Goal: Task Accomplishment & Management: Manage account settings

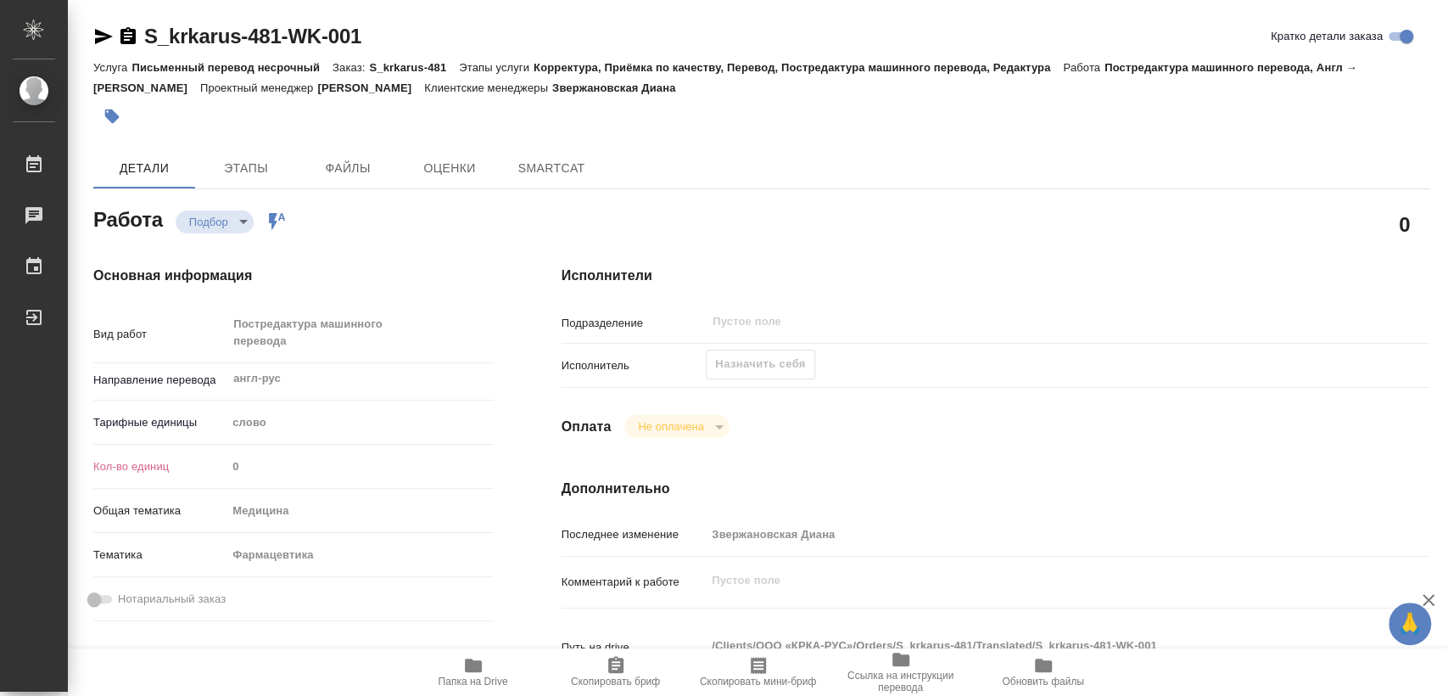
type textarea "x"
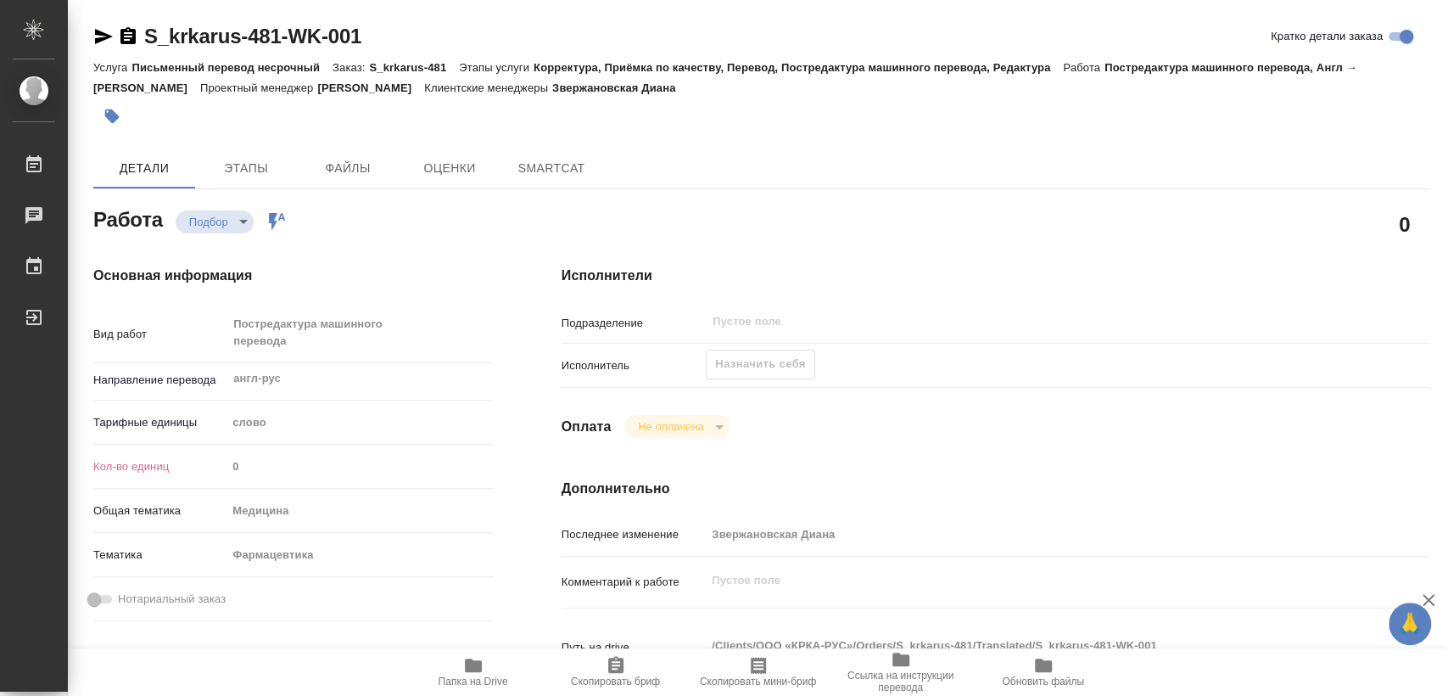
type textarea "x"
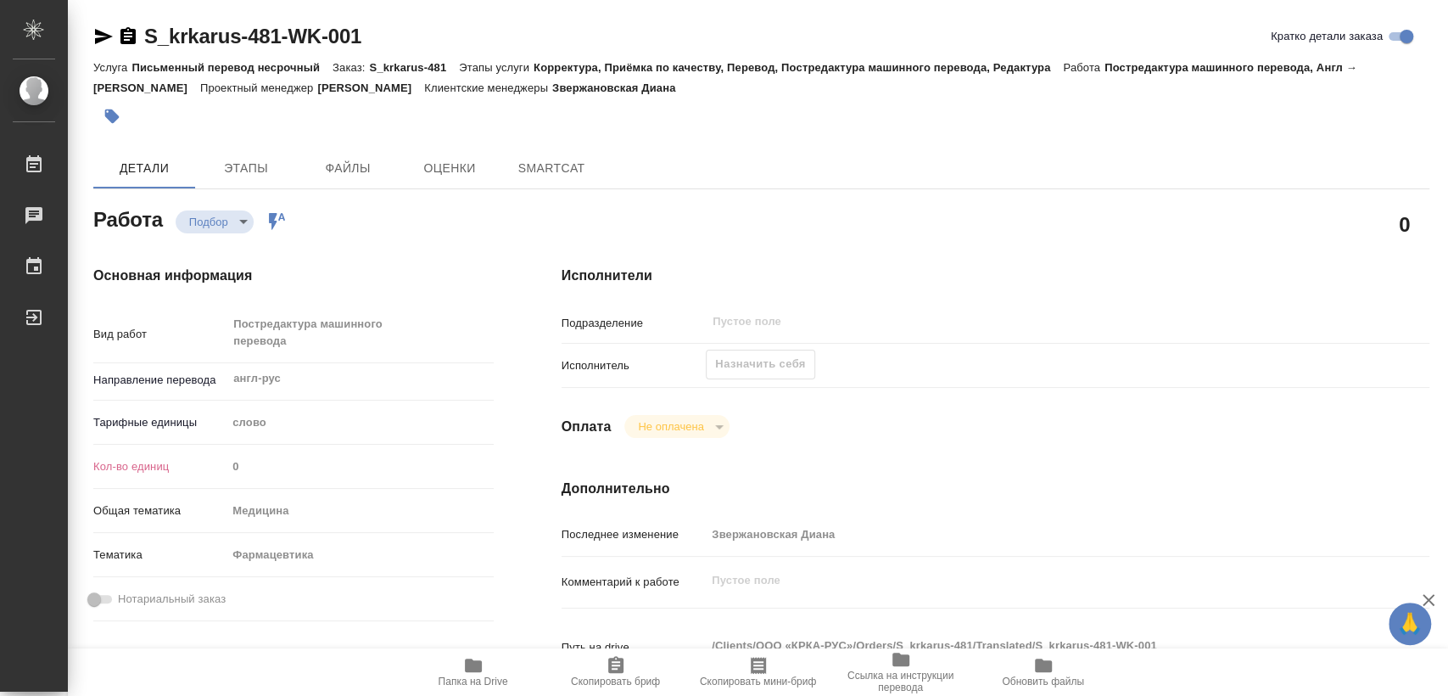
type textarea "x"
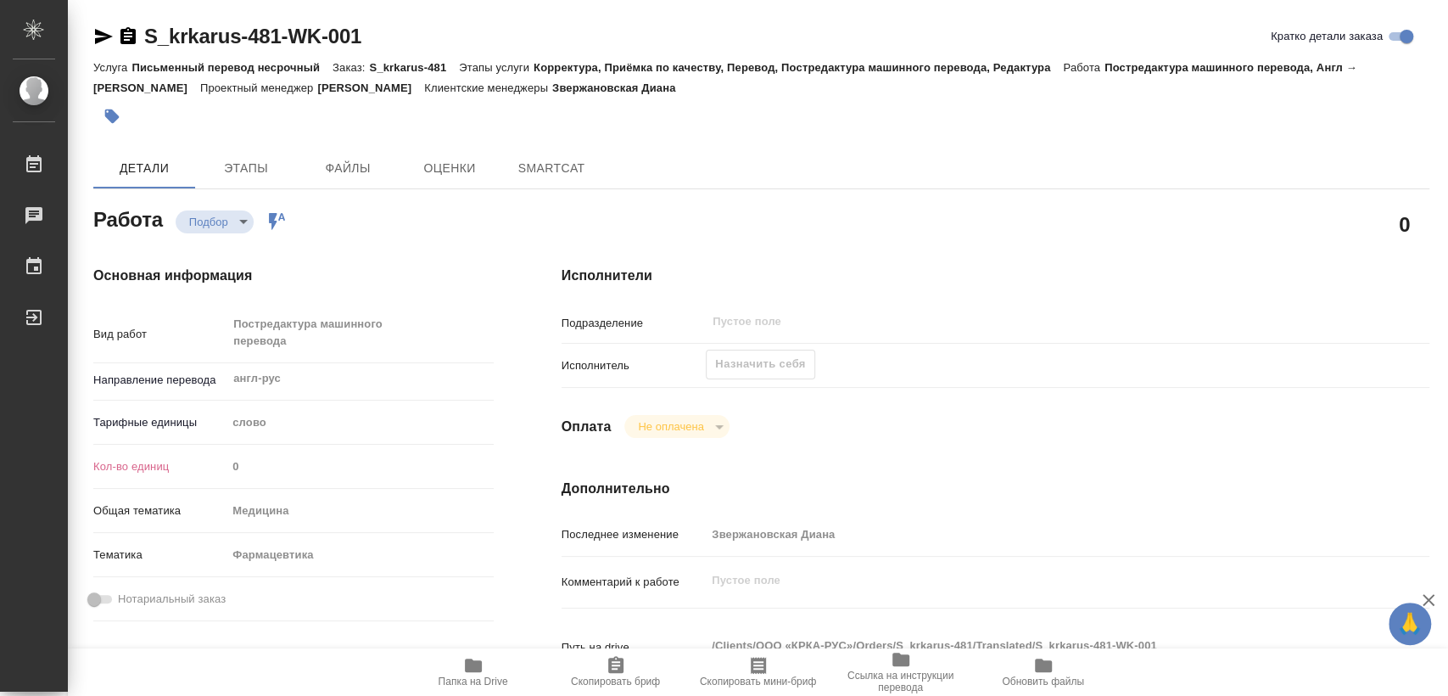
type textarea "x"
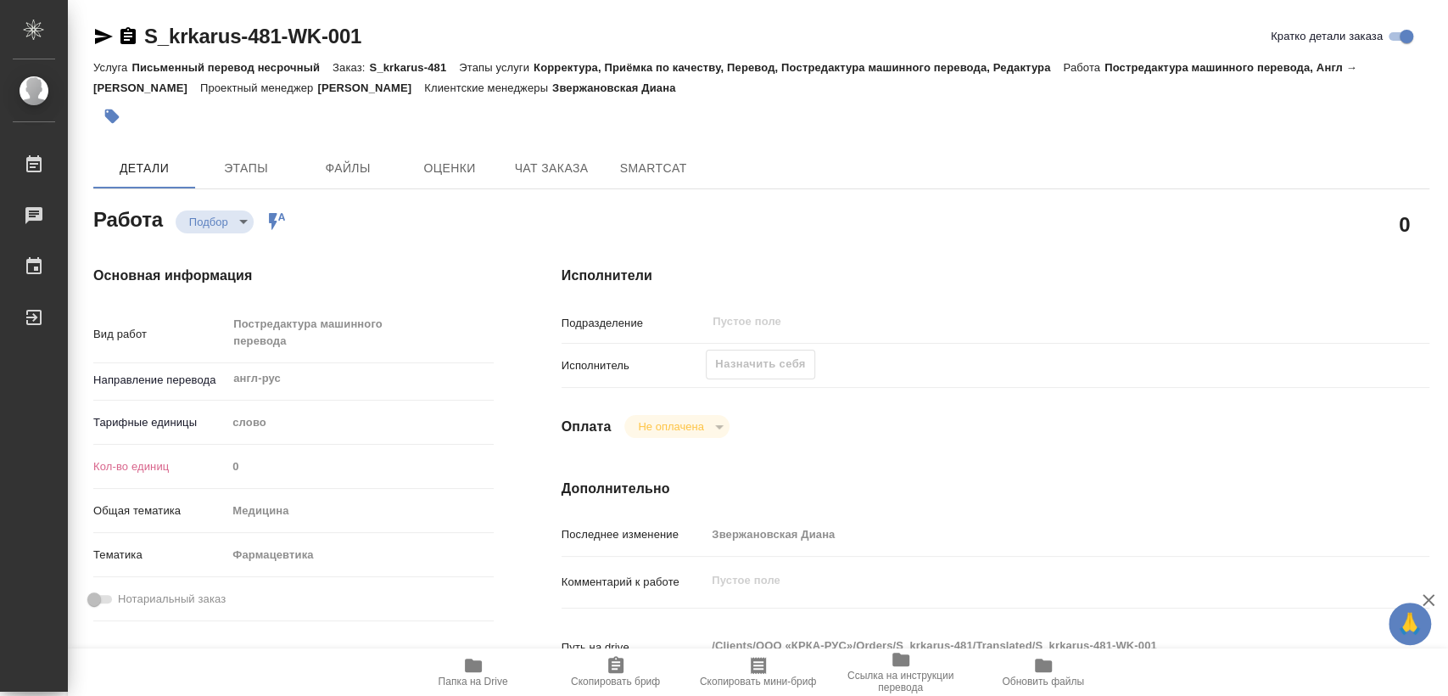
type textarea "x"
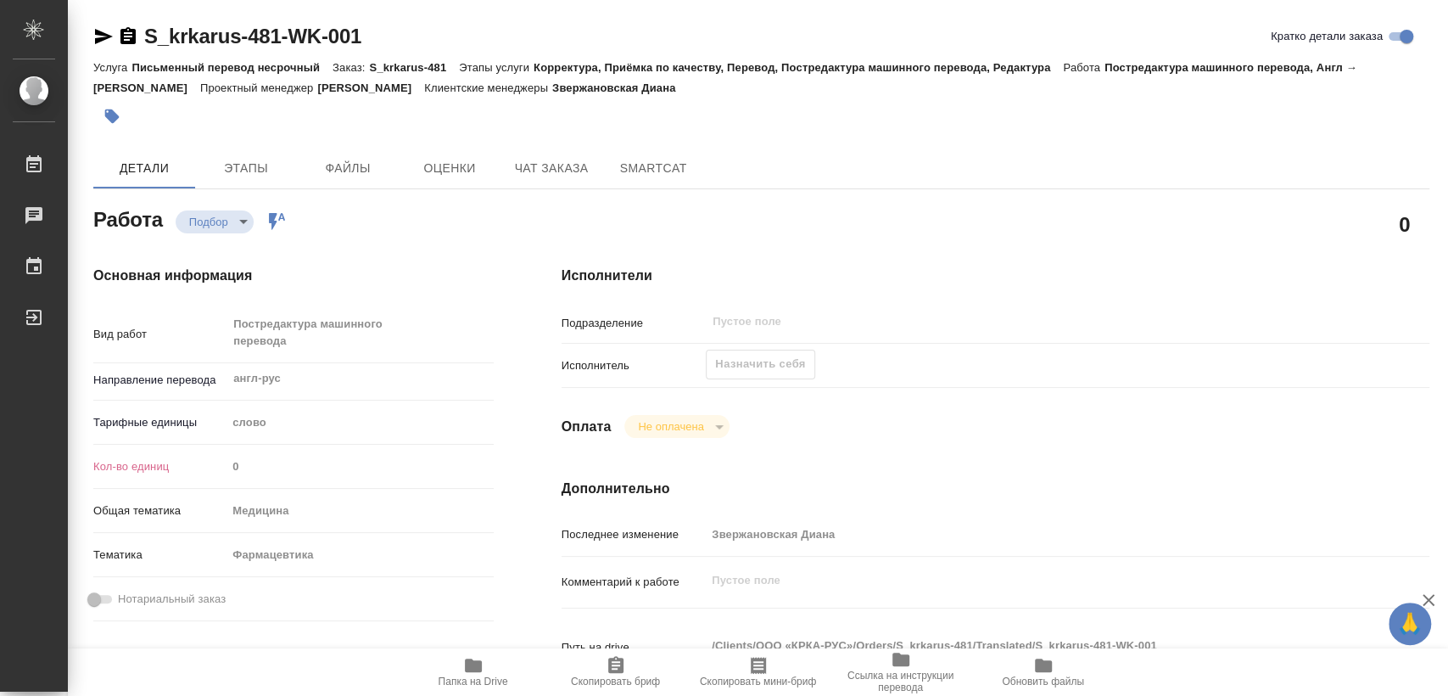
type textarea "x"
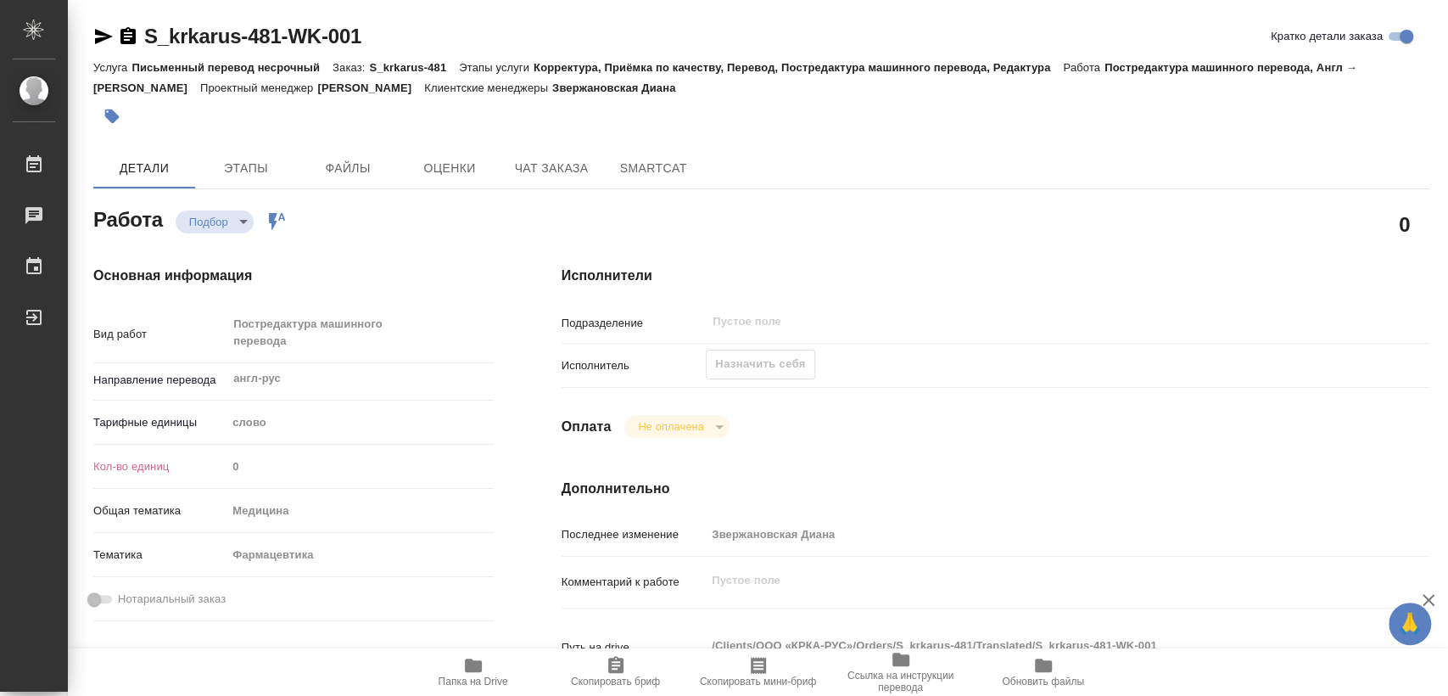
type textarea "x"
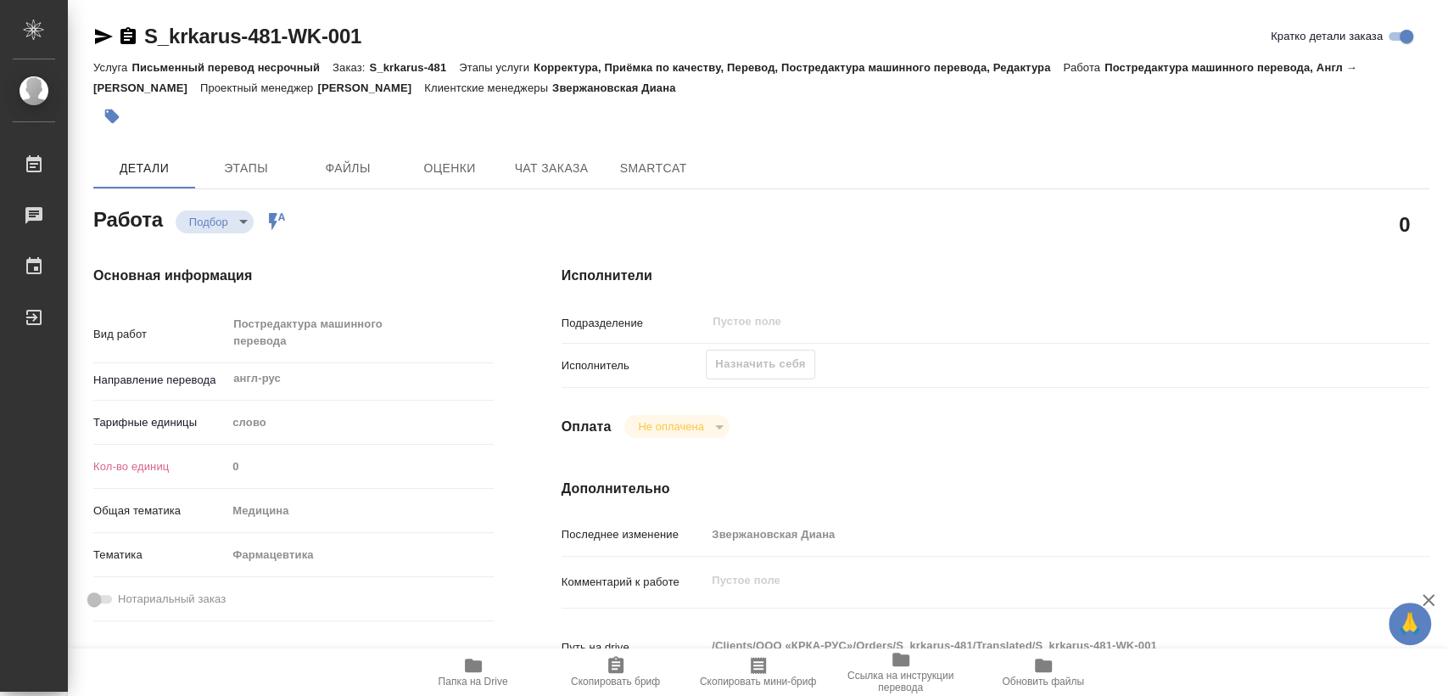
click at [490, 665] on span "Папка на Drive" at bounding box center [473, 671] width 122 height 32
type textarea "x"
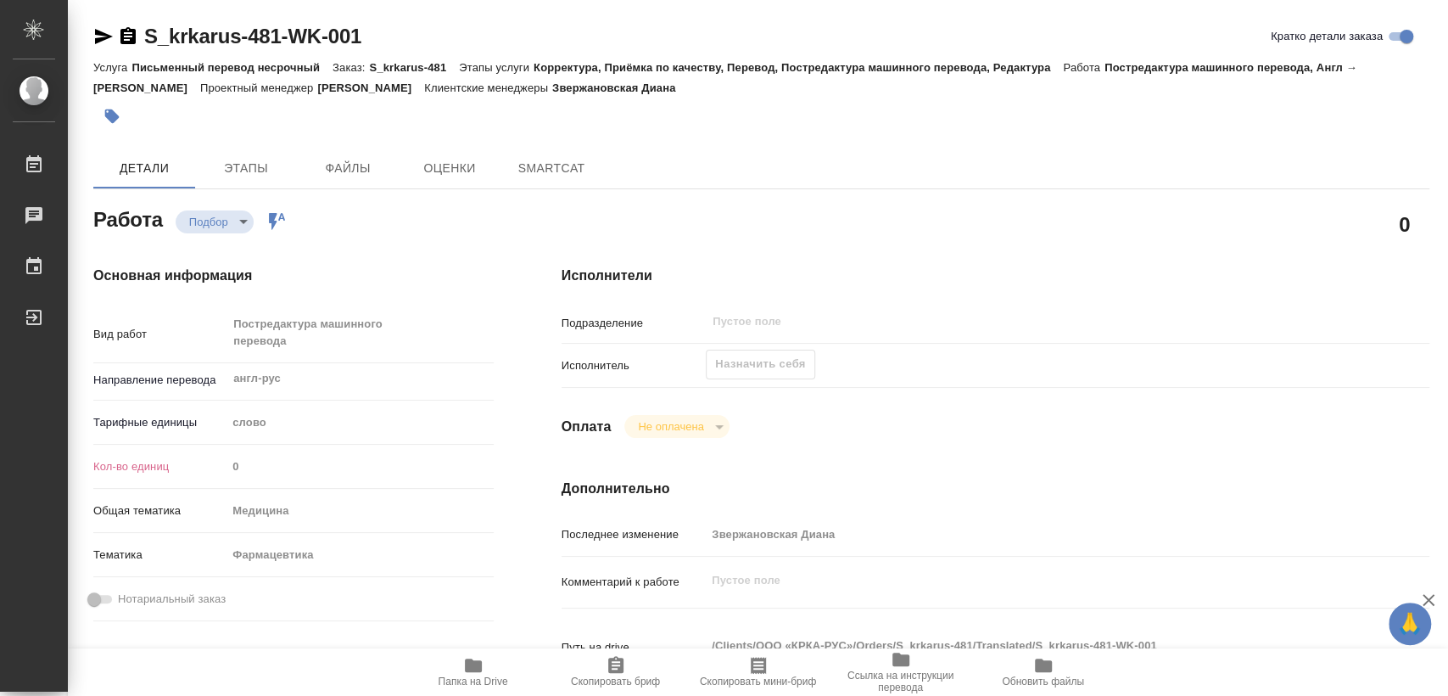
type textarea "x"
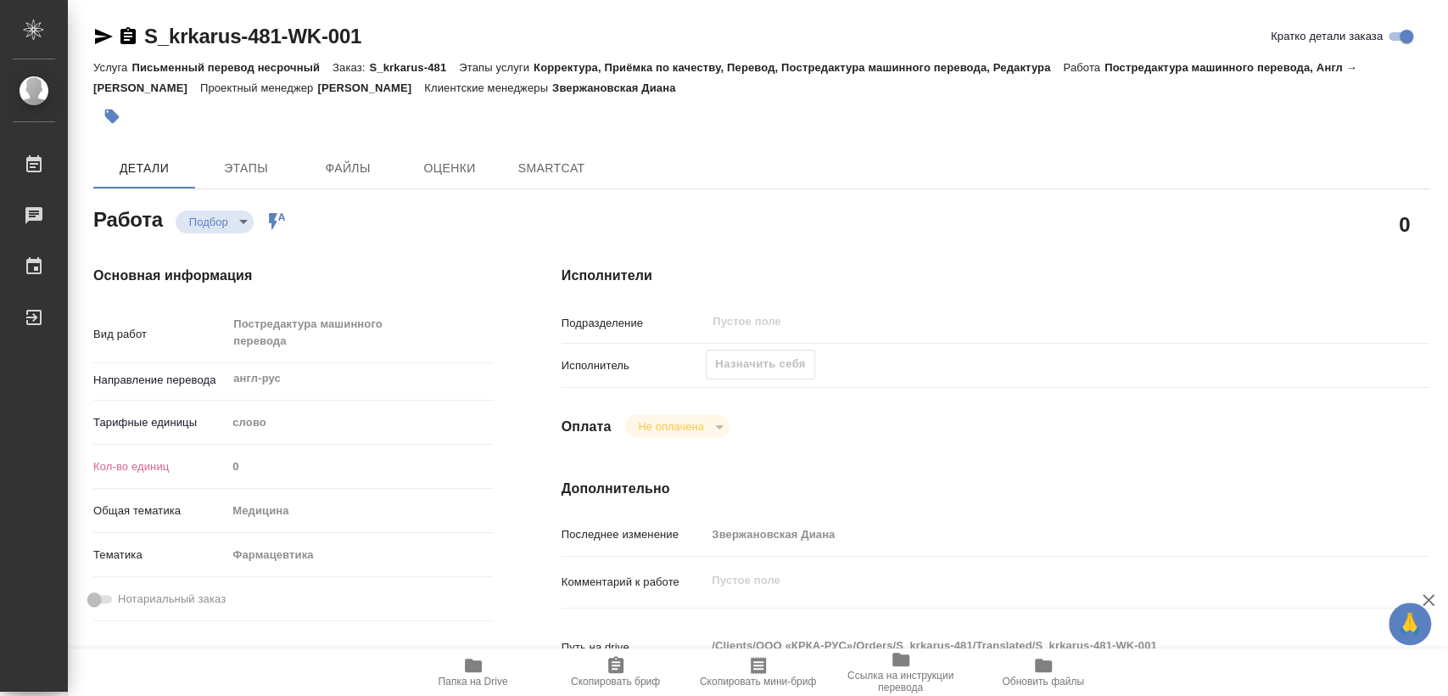
type textarea "x"
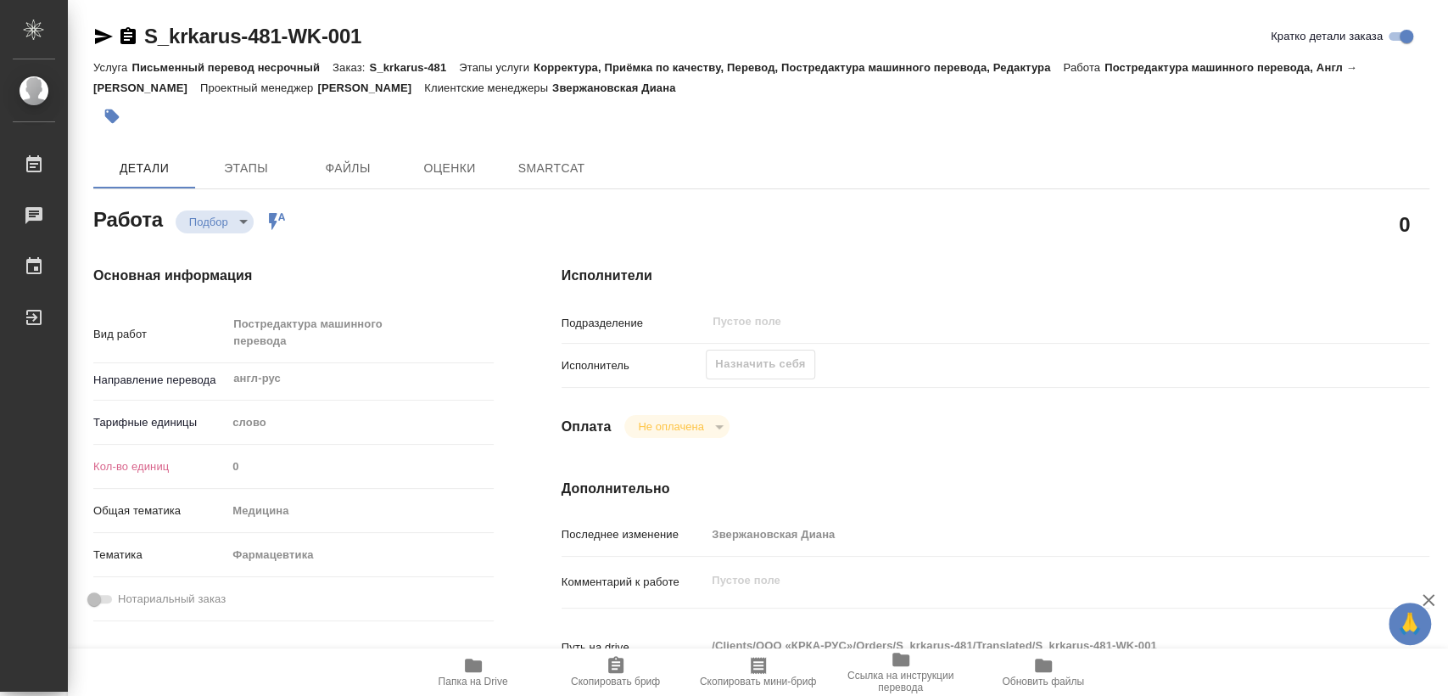
type textarea "x"
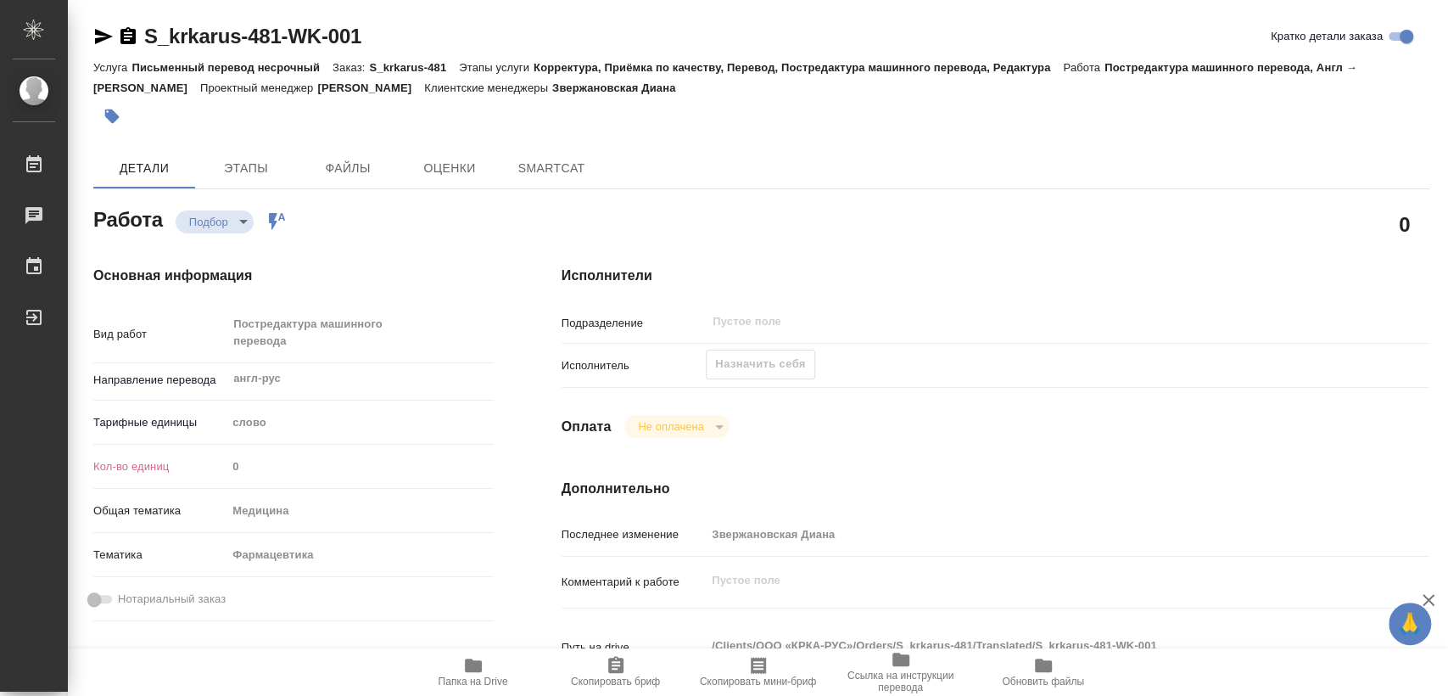
type textarea "x"
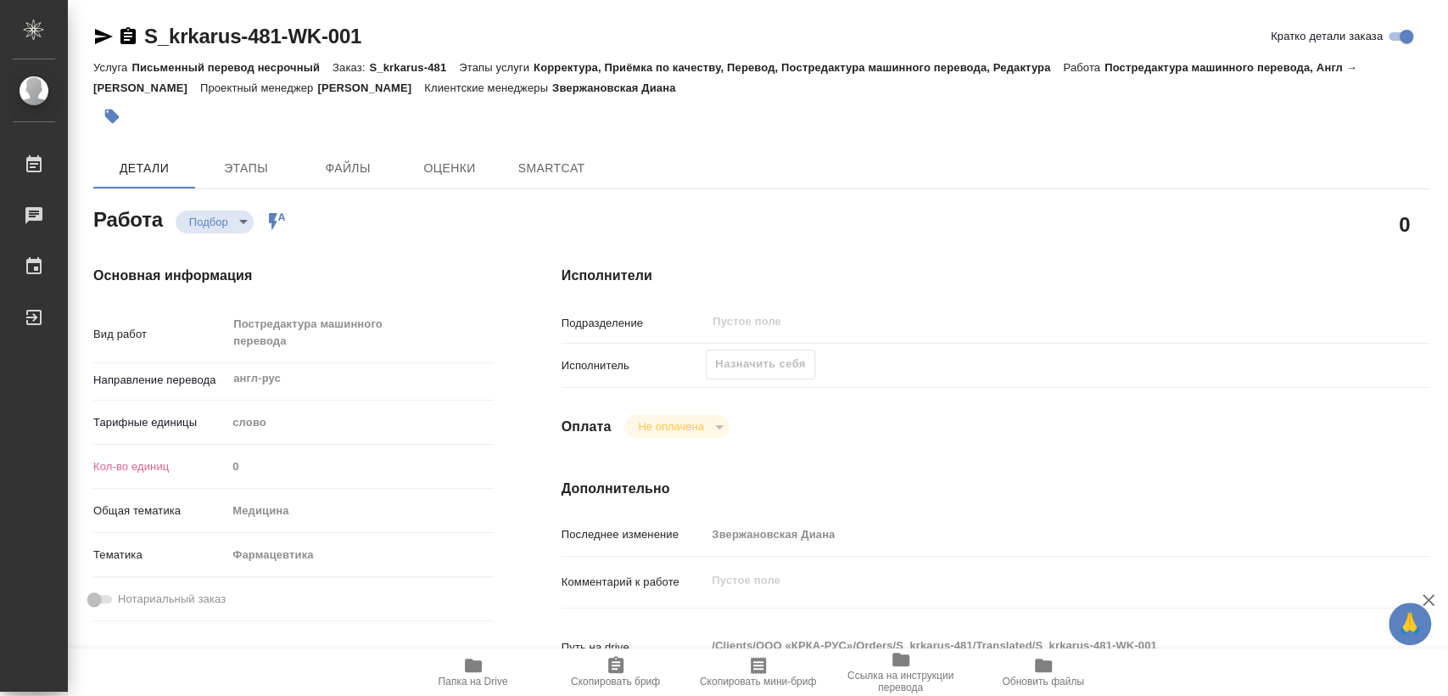
type textarea "x"
click at [126, 42] on icon "button" at bounding box center [127, 35] width 15 height 17
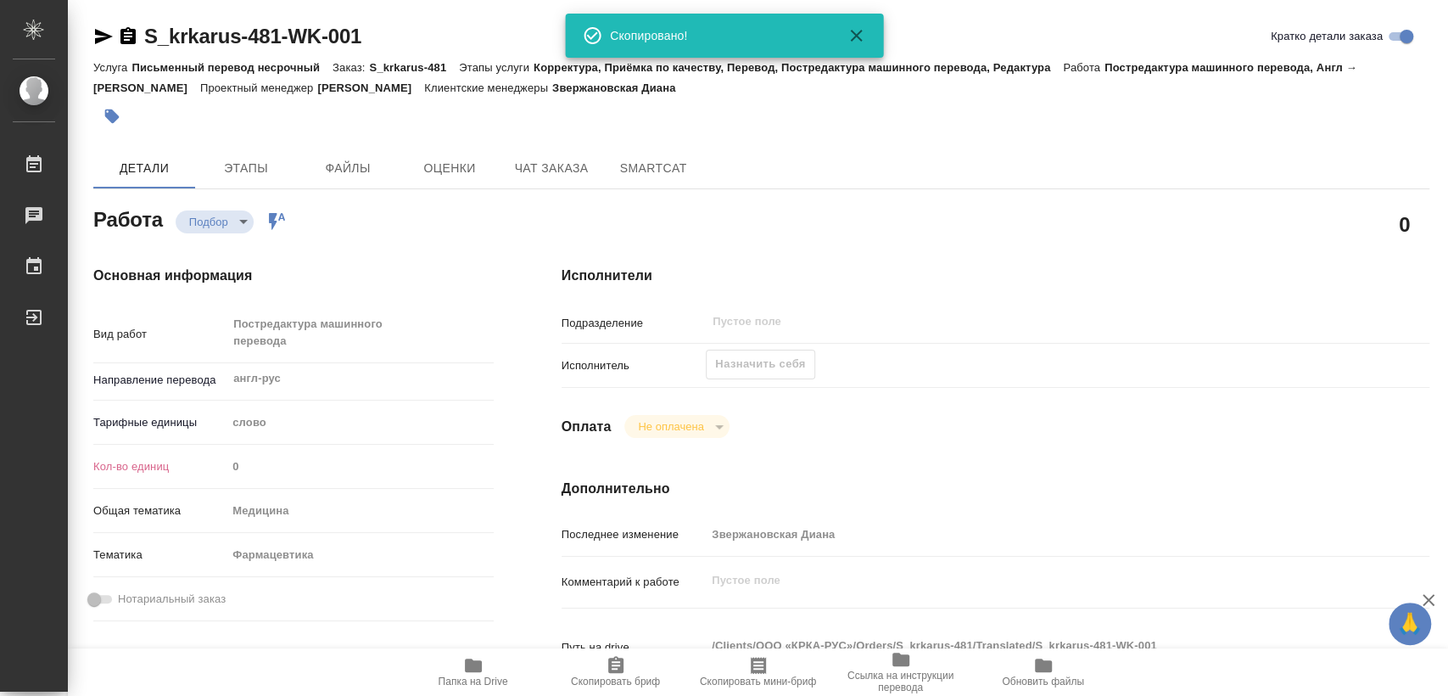
type textarea "x"
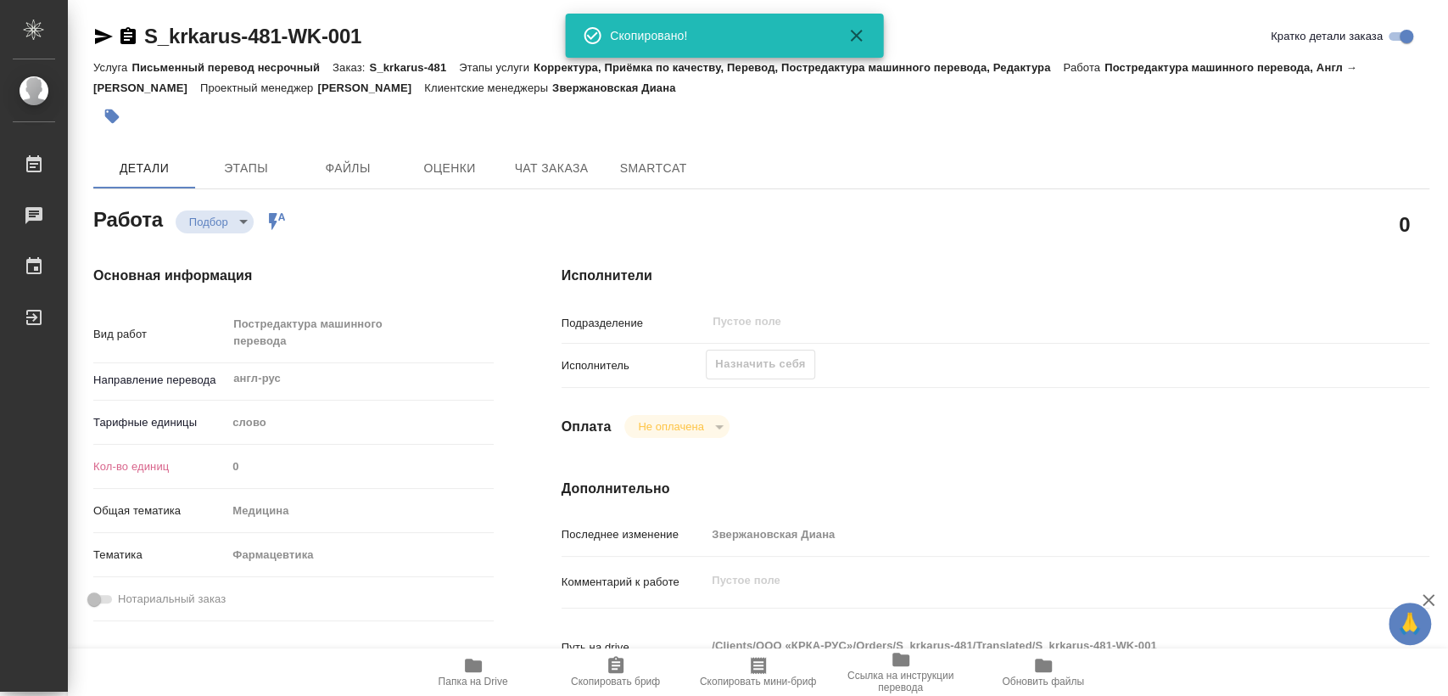
click at [771, 359] on div "Назначить себя" at bounding box center [760, 365] width 109 height 30
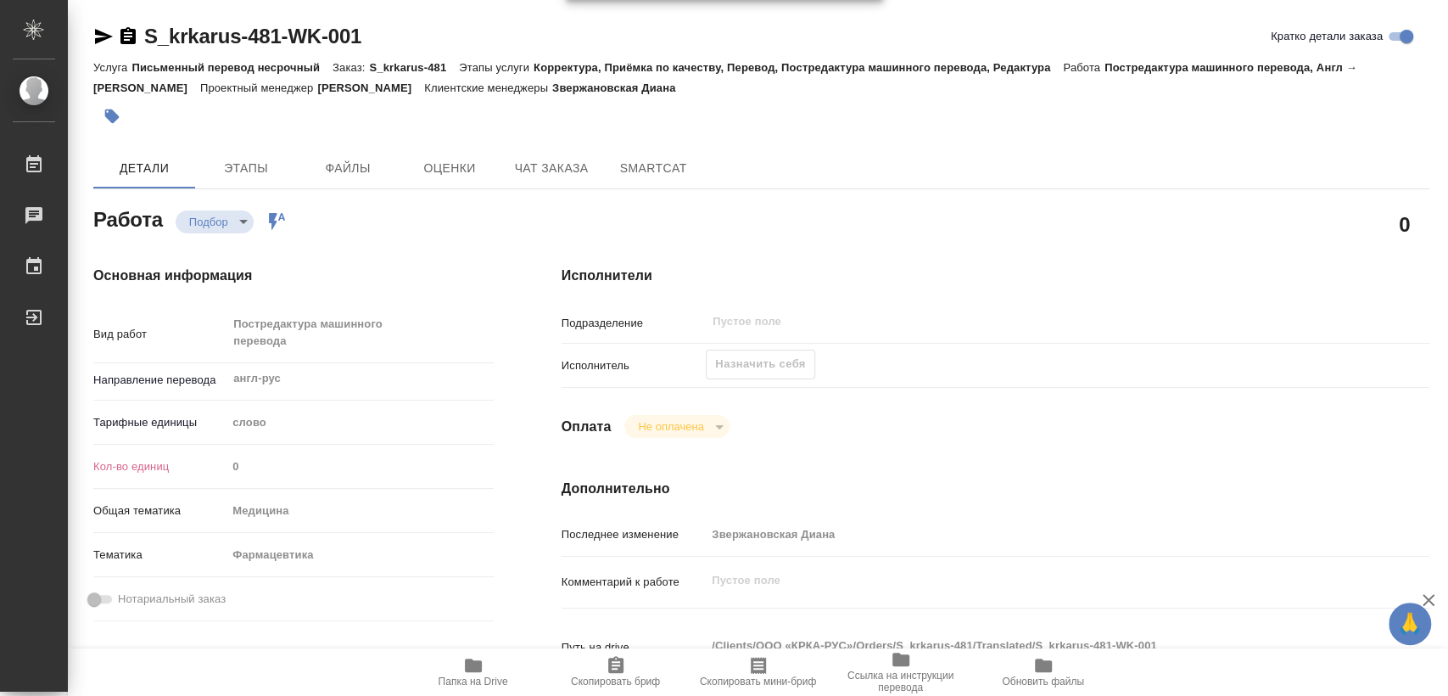
type textarea "x"
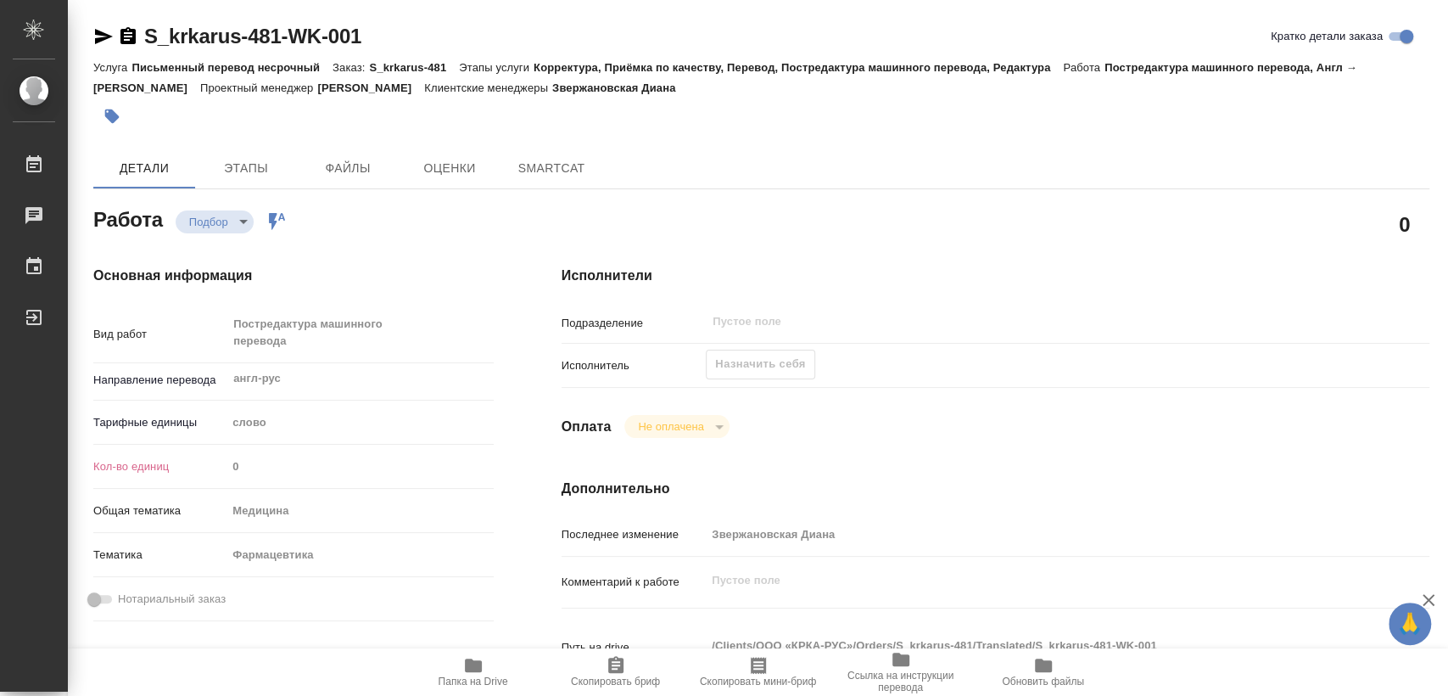
type textarea "x"
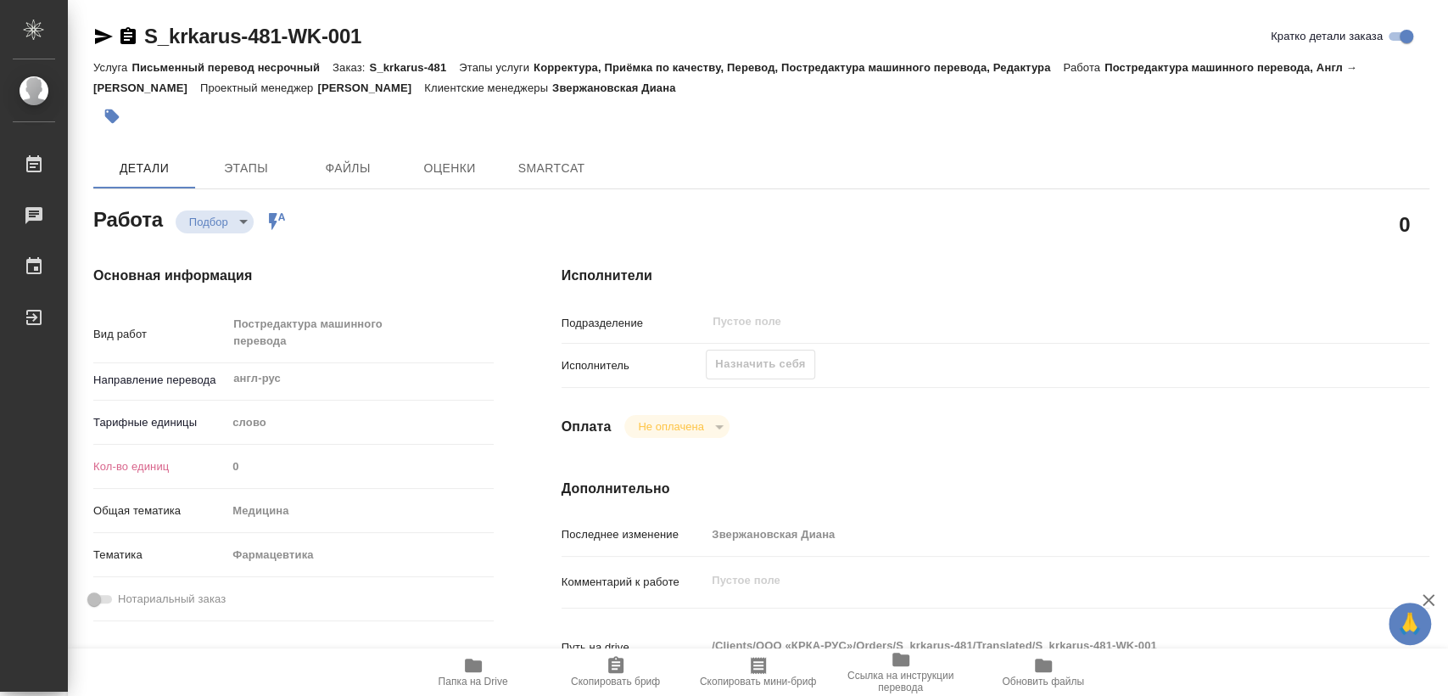
type textarea "x"
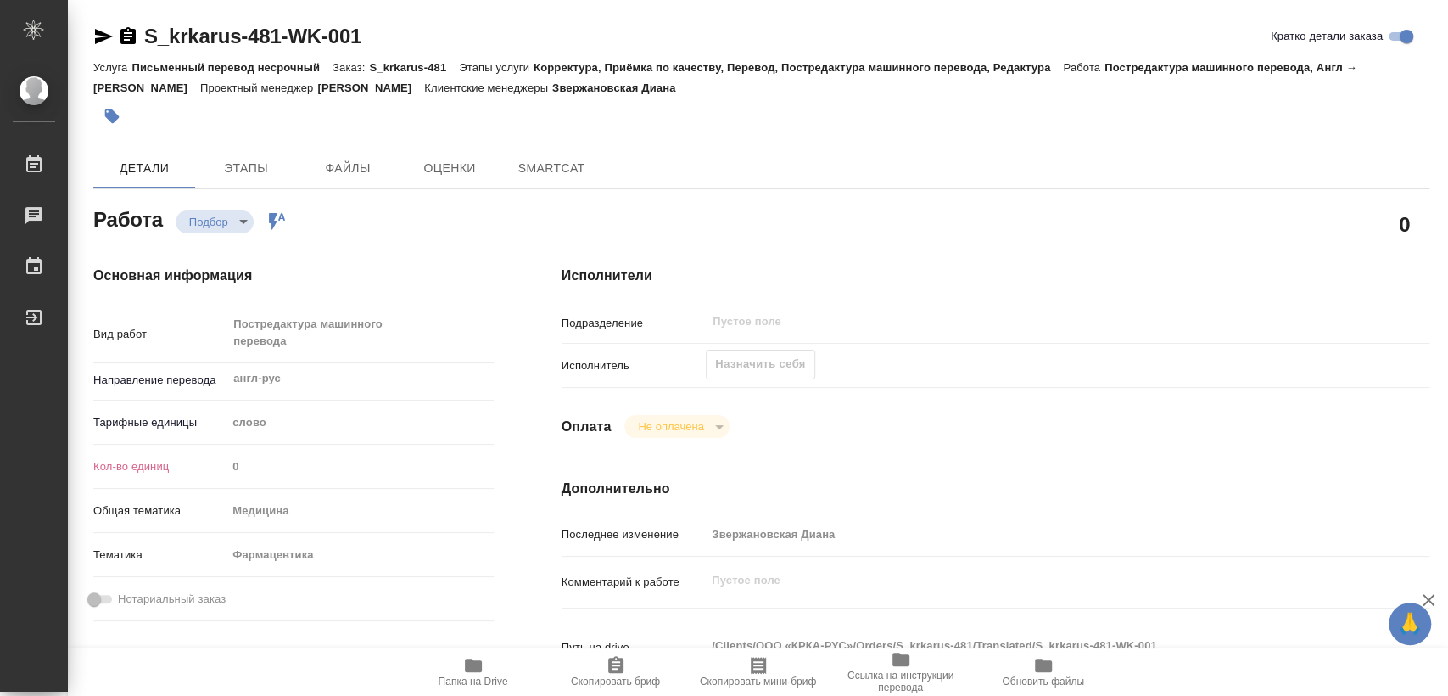
type textarea "x"
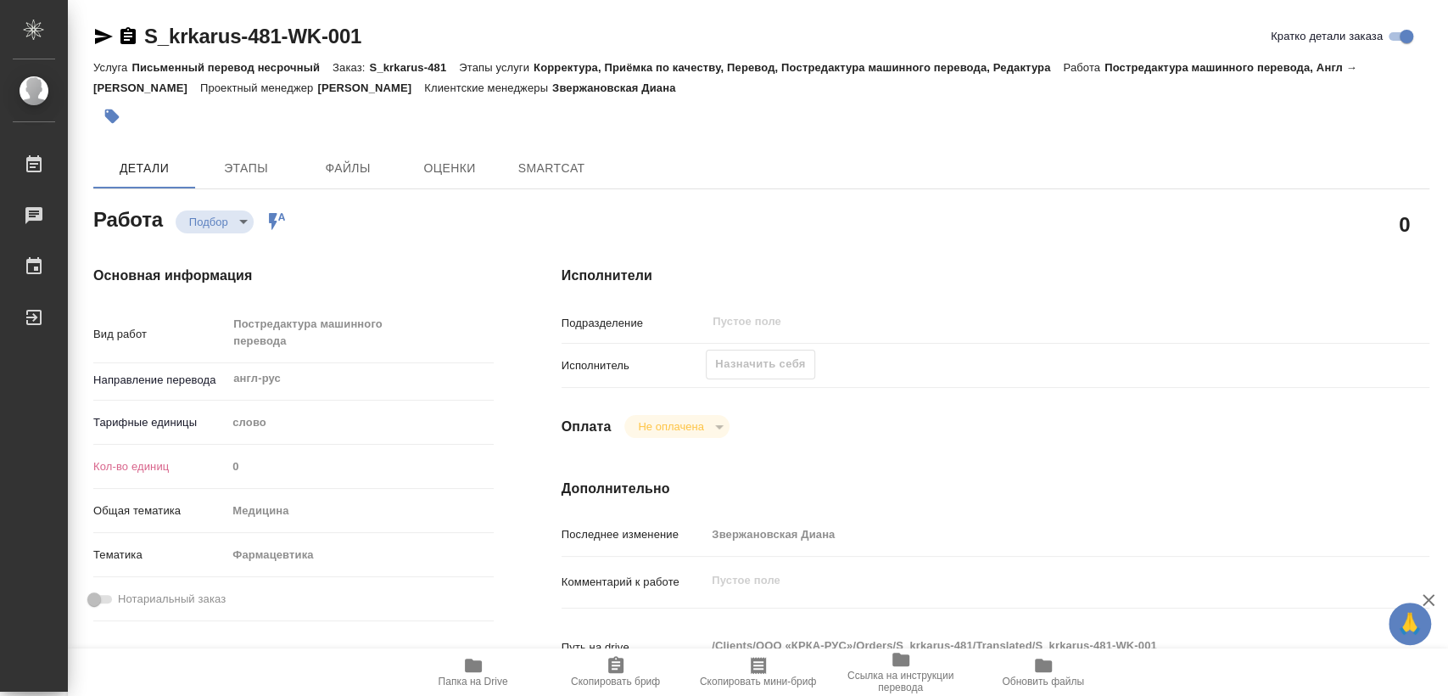
type textarea "x"
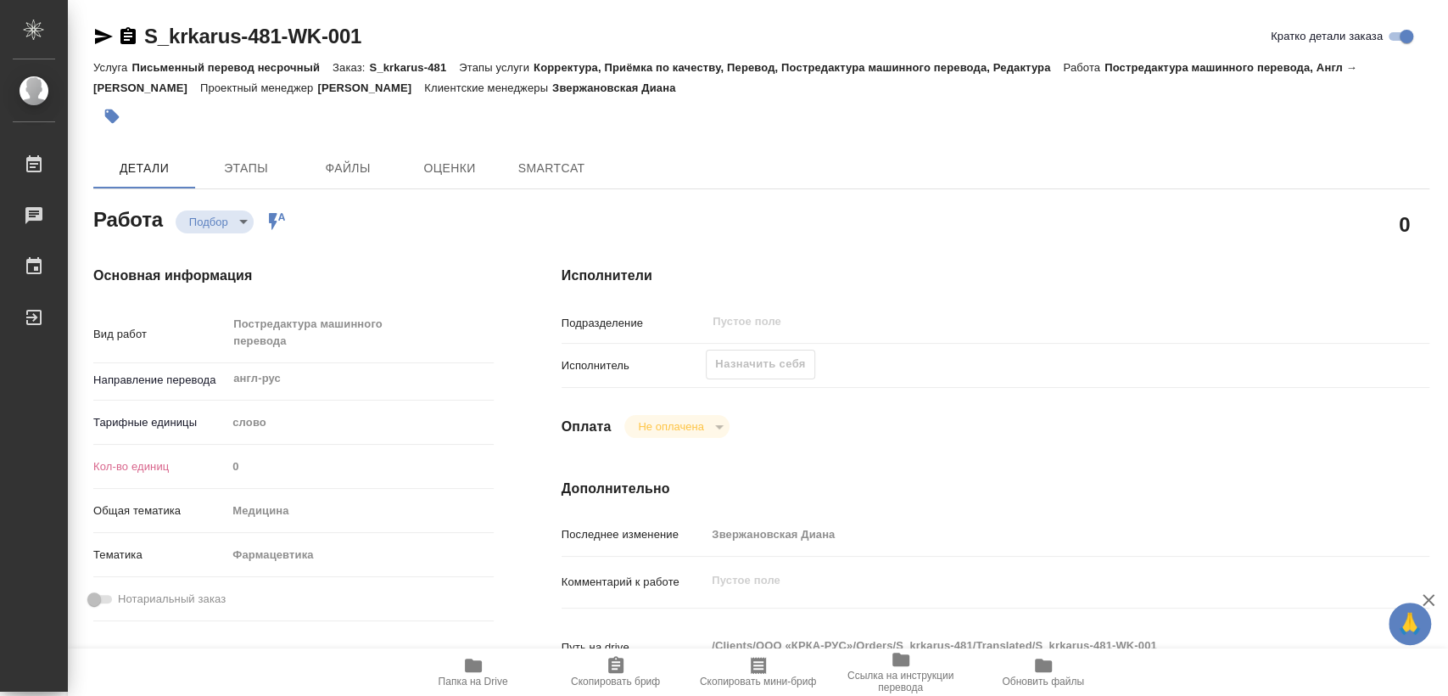
type textarea "x"
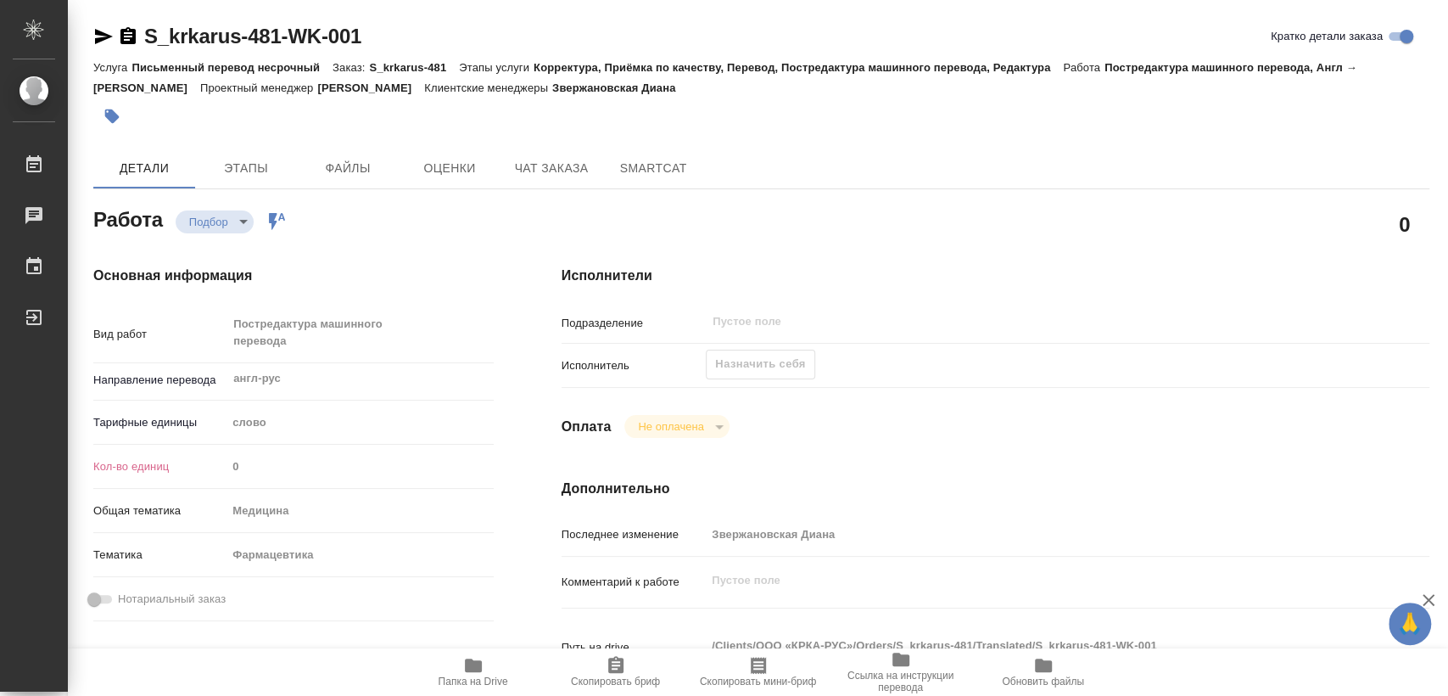
type textarea "x"
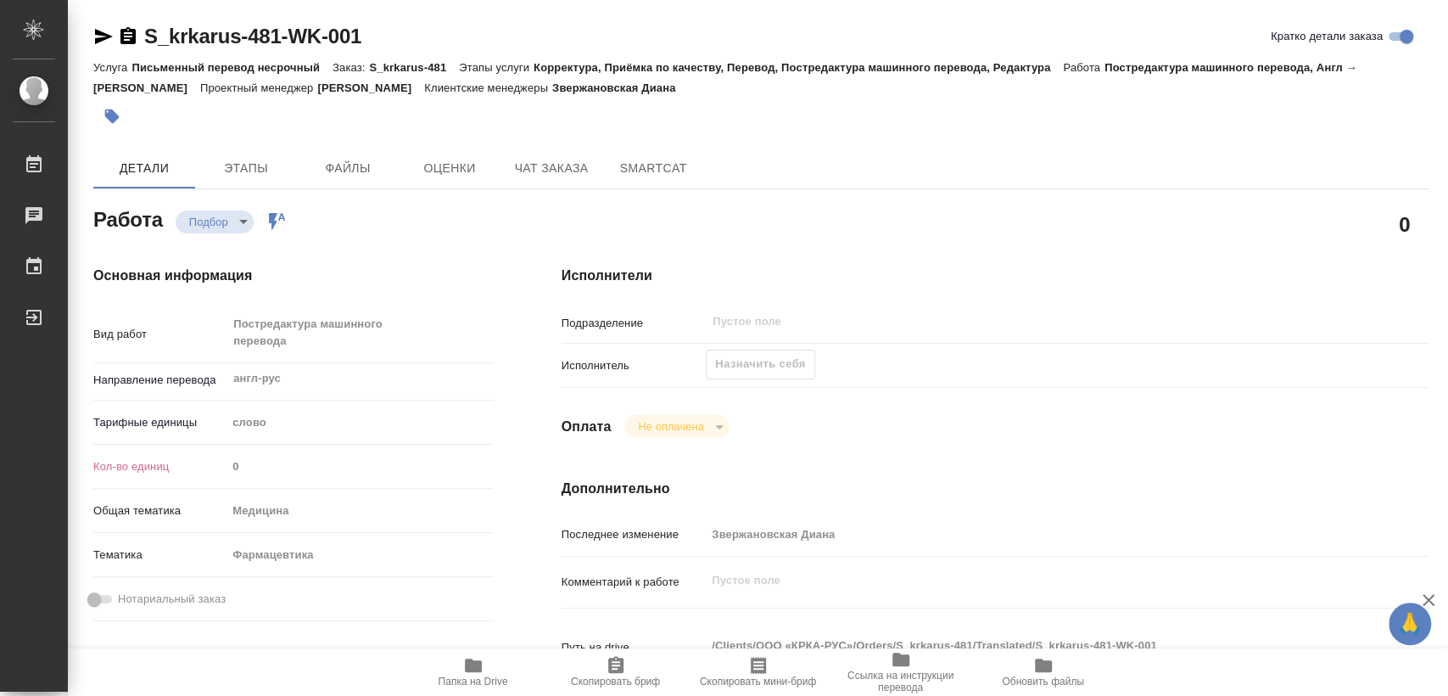
type textarea "x"
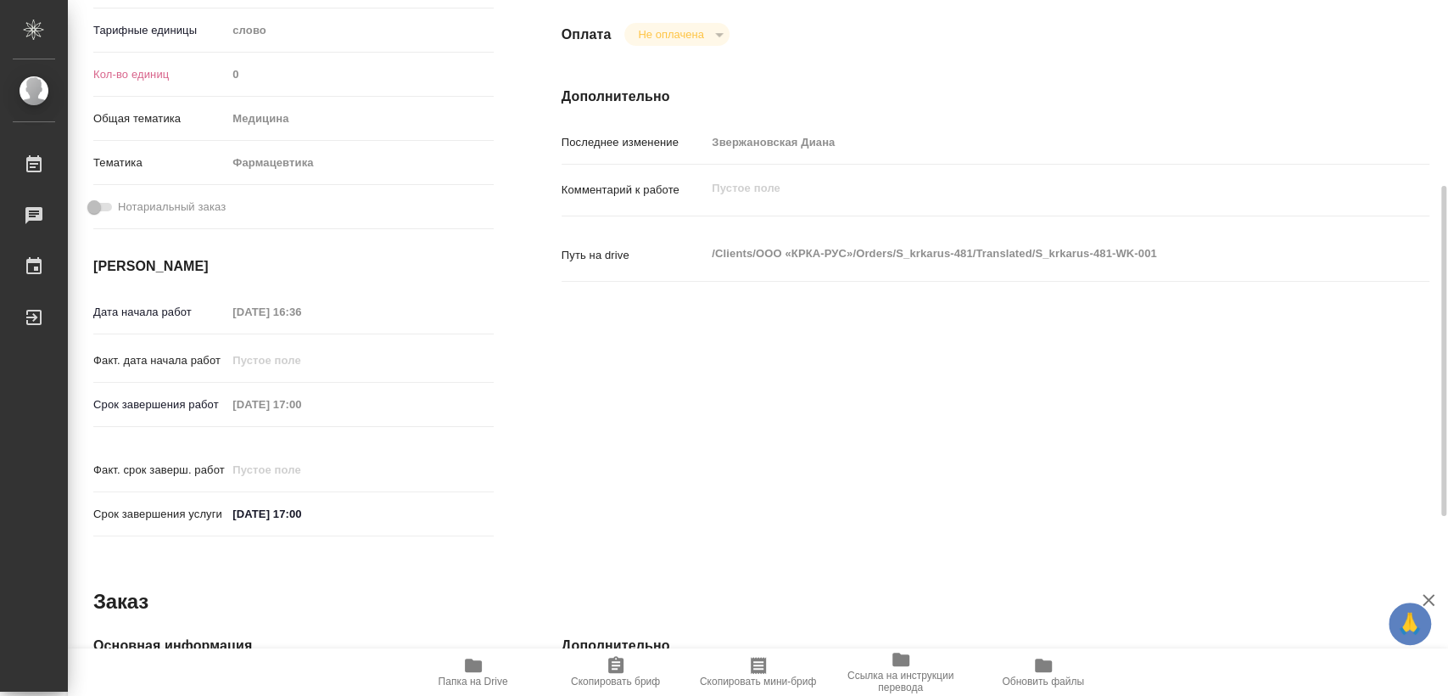
scroll to position [298, 0]
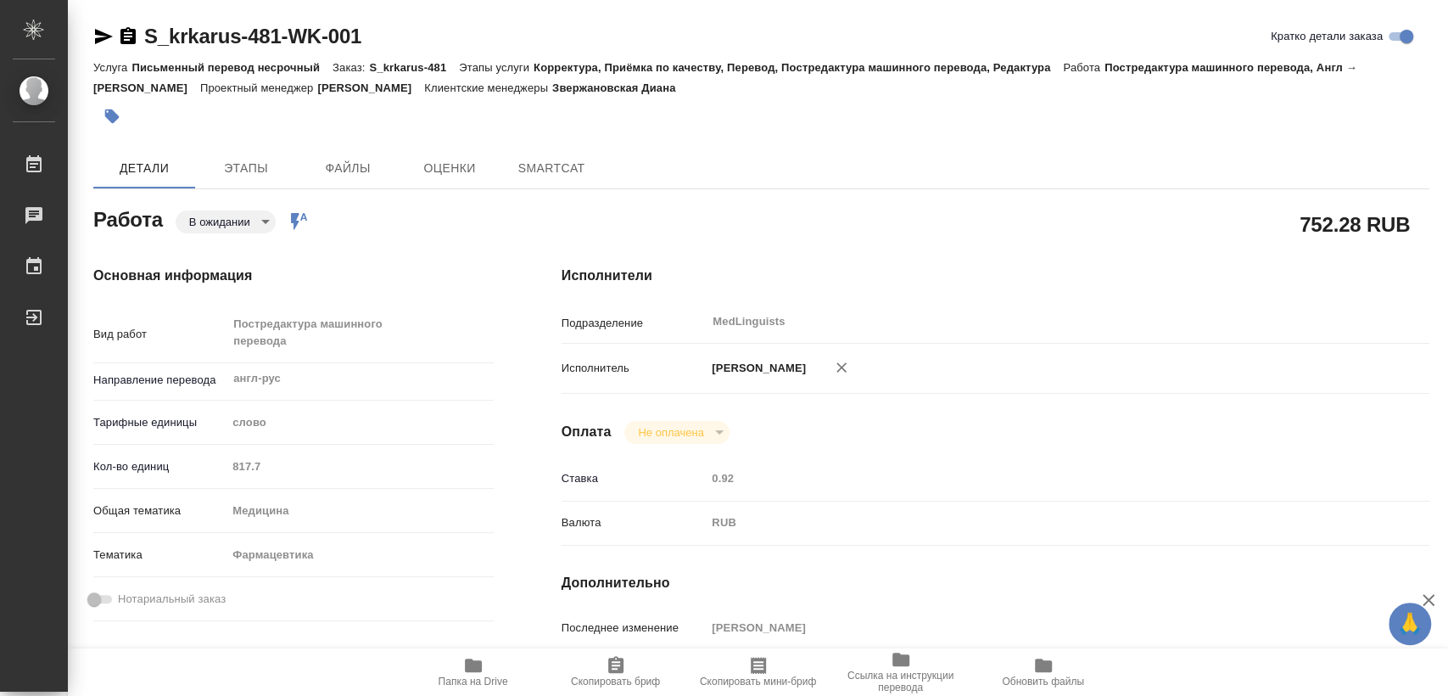
type textarea "x"
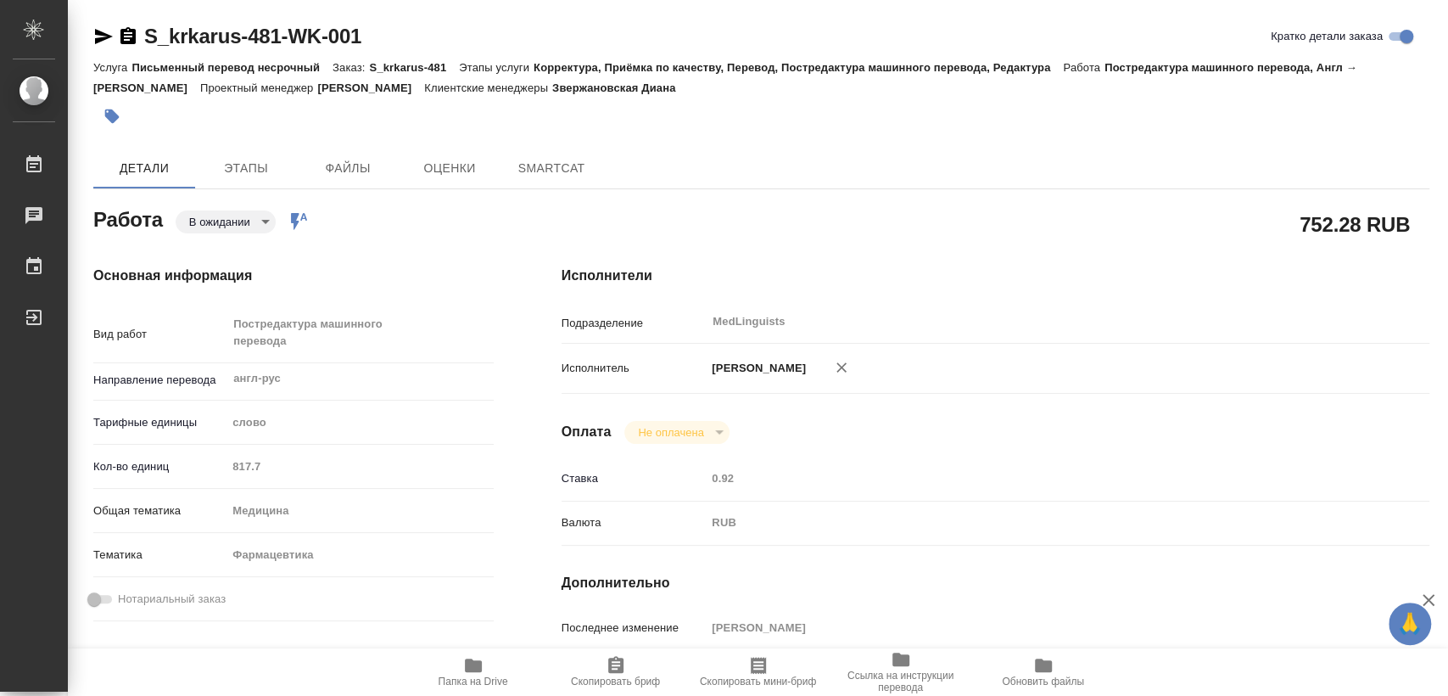
type textarea "x"
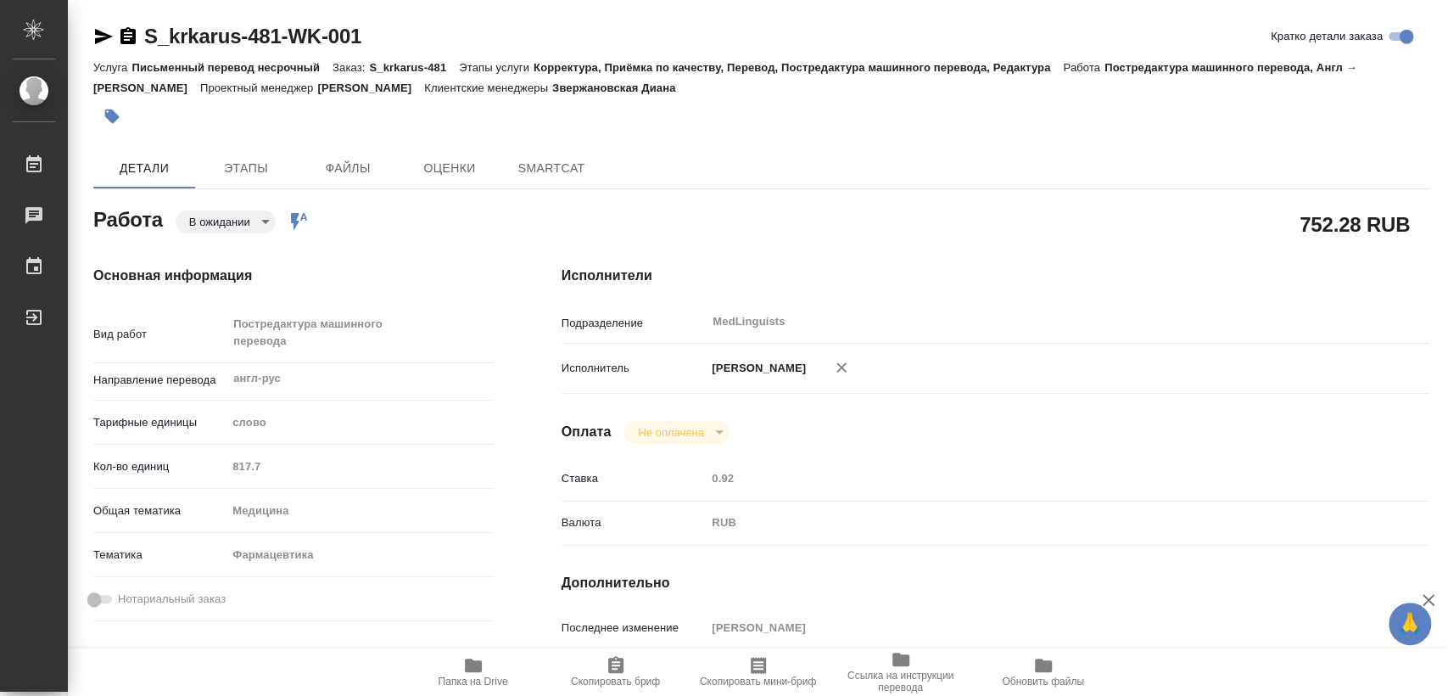
type textarea "x"
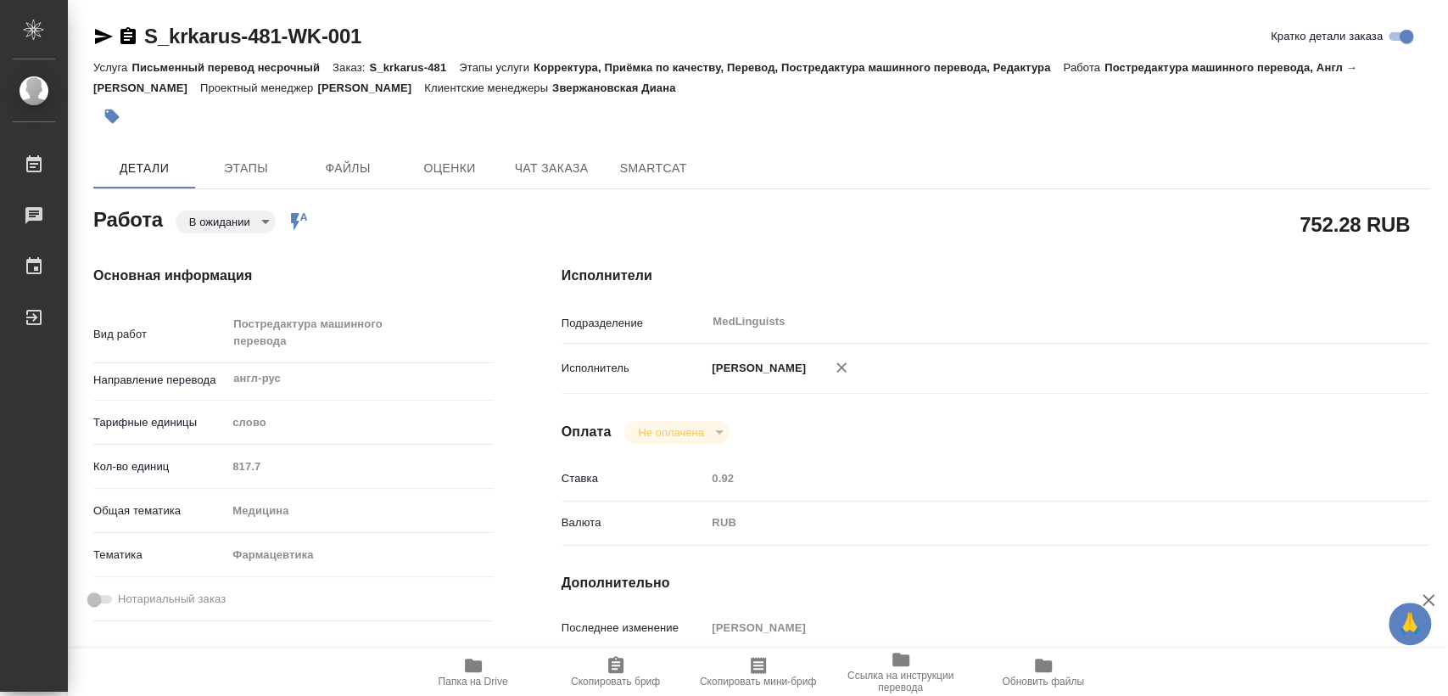
type textarea "x"
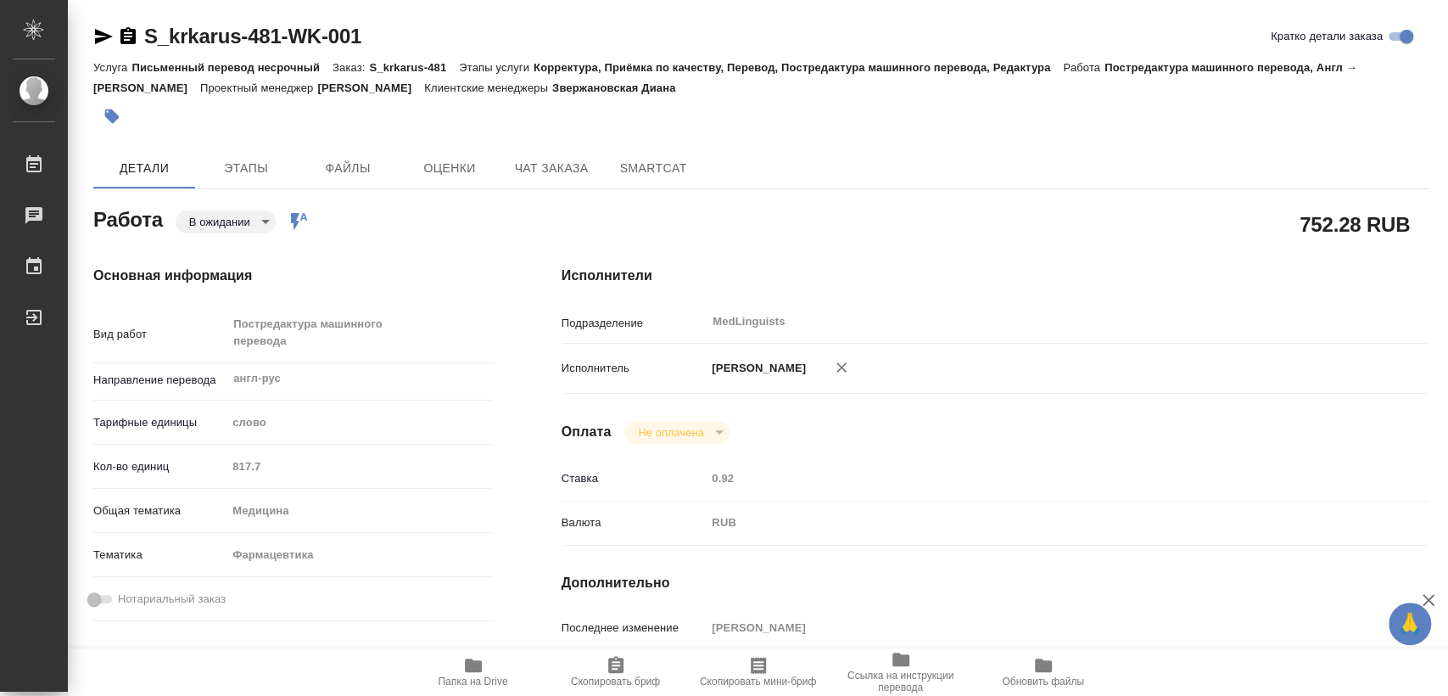
type textarea "x"
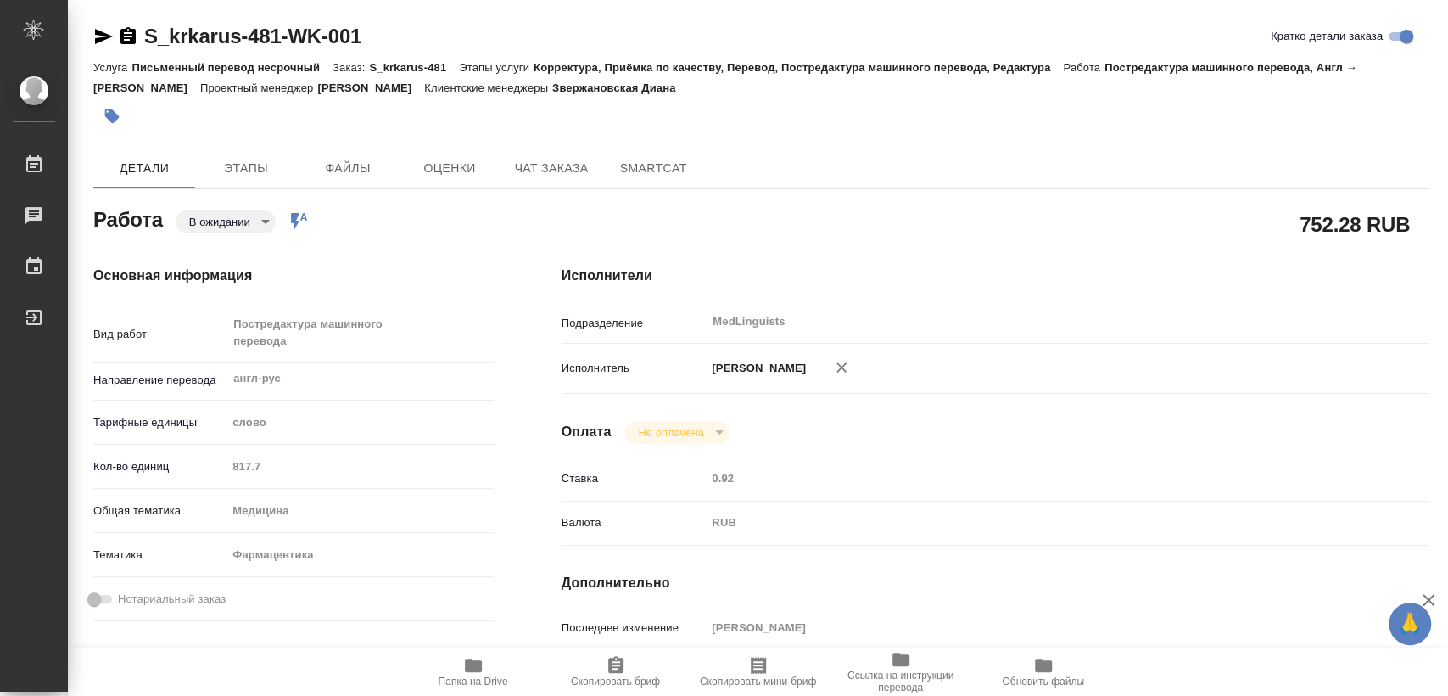
type textarea "x"
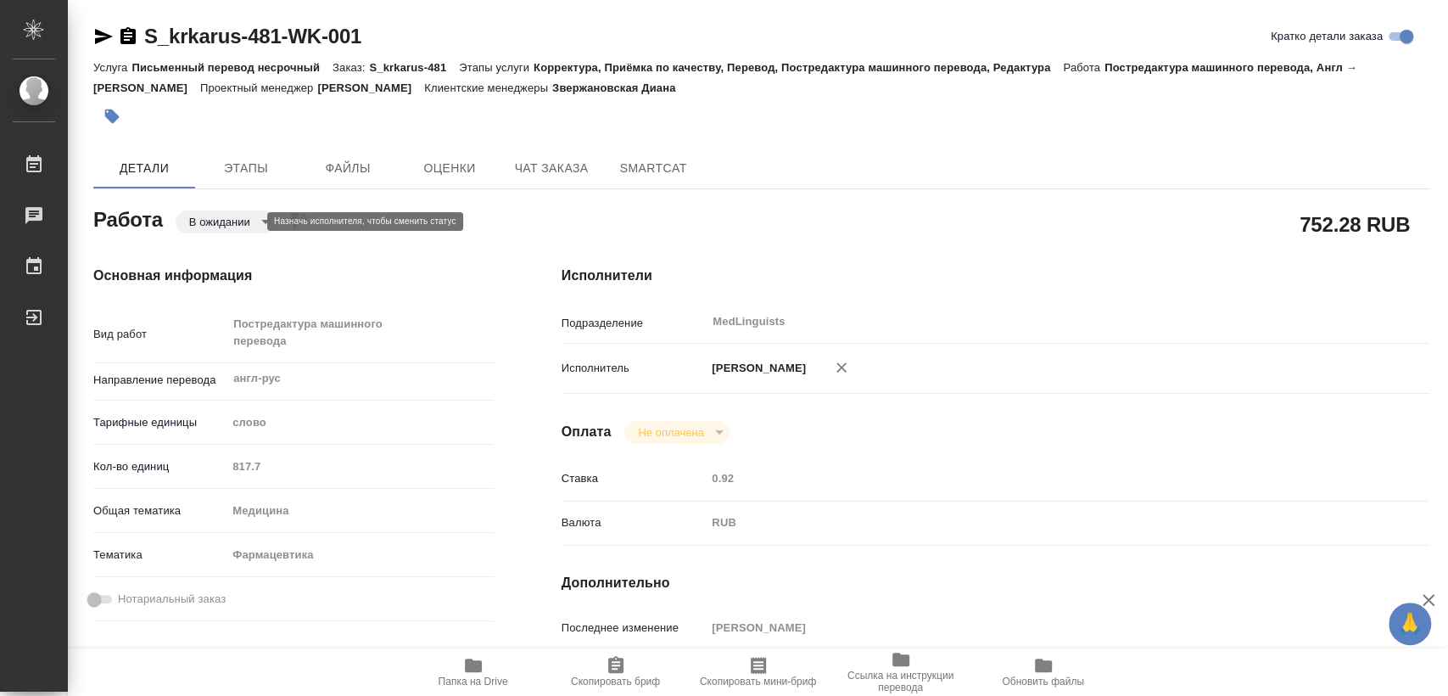
type textarea "x"
